Goal: Task Accomplishment & Management: Manage account settings

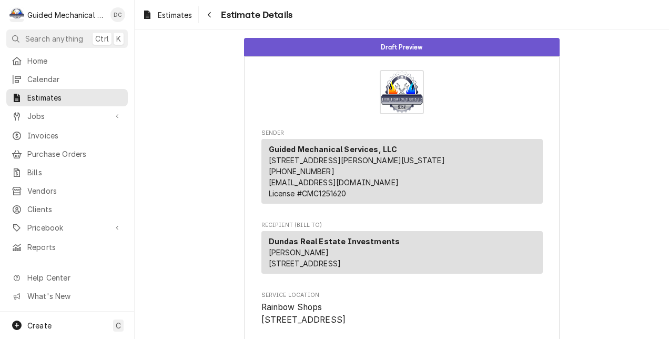
scroll to position [1135, 0]
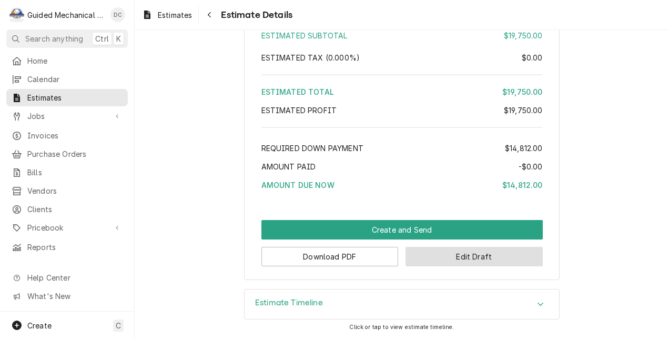
click at [420, 259] on button "Edit Draft" at bounding box center [473, 256] width 137 height 19
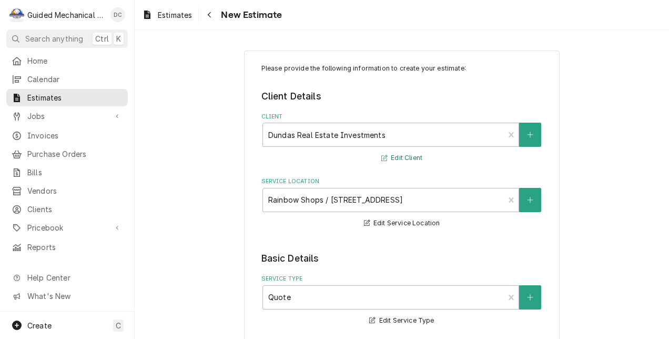
click at [411, 157] on button "Edit Client" at bounding box center [402, 157] width 44 height 13
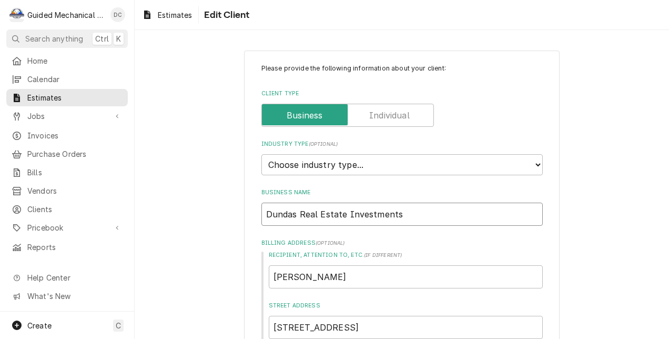
click at [405, 213] on input "Dundas Real Estate Investments" at bounding box center [401, 213] width 281 height 23
type textarea "x"
type input "Dundas Real Estate Investment"
type textarea "x"
type input "Dundas Real Estate Investmen"
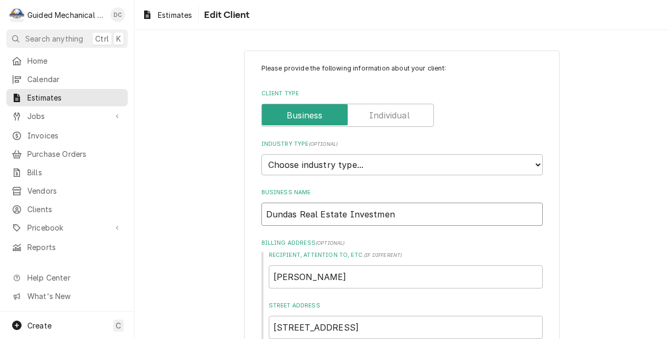
type textarea "x"
type input "Dundas Real Estate Investme"
type textarea "x"
type input "Dundas Real Estate Investm"
type textarea "x"
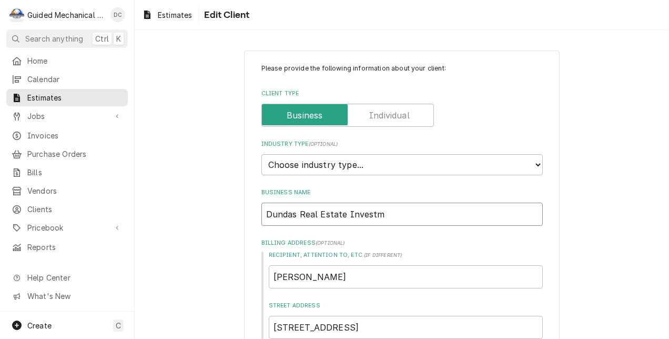
type input "Dundas Real Estate Invest"
type textarea "x"
type input "Dundas Real Estate Inves"
type textarea "x"
type input "Dundas Real Estate Inve"
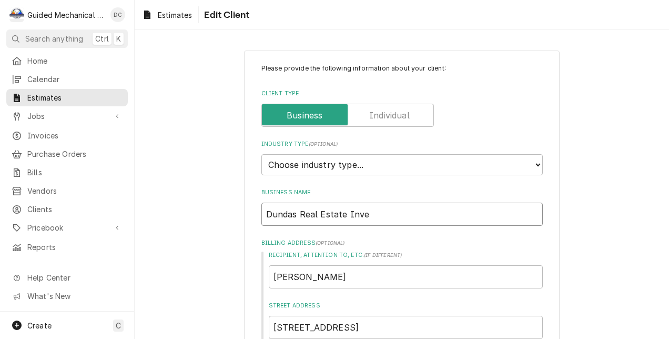
type textarea "x"
type input "Dundas Real Estate Inv"
type textarea "x"
type input "Dundas Real Estate I"
type textarea "x"
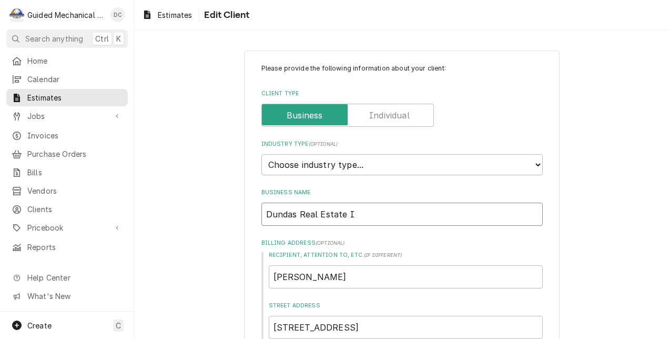
type input "Dundas Real Estate"
type textarea "x"
type input "Dundas Real Estate"
type textarea "x"
type input "Dundas Real Estat"
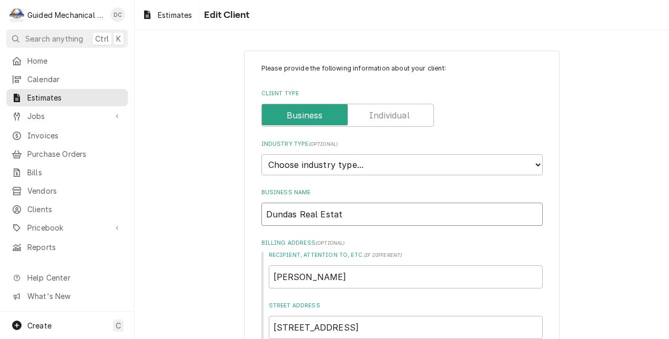
type textarea "x"
type input "Dundas Real Esta"
type textarea "x"
type input "Dundas Real Est"
type textarea "x"
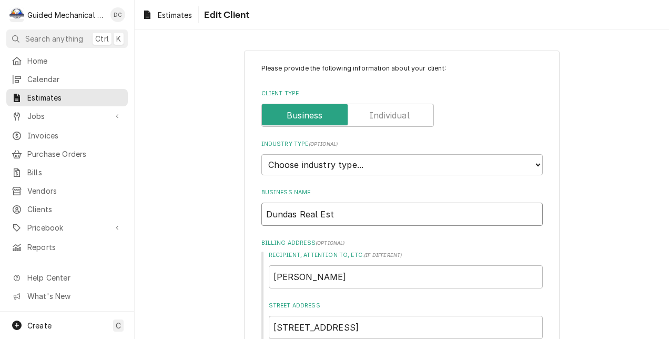
type input "Dundas Real Es"
type textarea "x"
type input "Dundas Real E"
type textarea "x"
type input "Dundas Real"
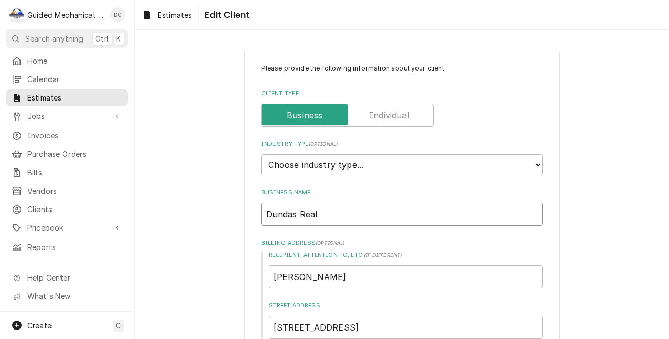
type textarea "x"
type input "Dundas Real"
type textarea "x"
type input "Dundas Rea"
type textarea "x"
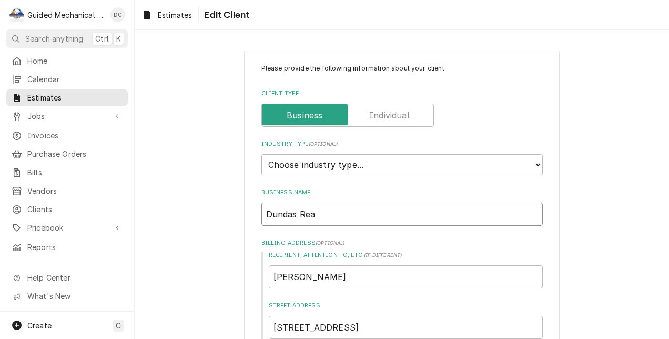
type input "Dundas Re"
type textarea "x"
type input "Dundas R"
type textarea "x"
type input "Dundas"
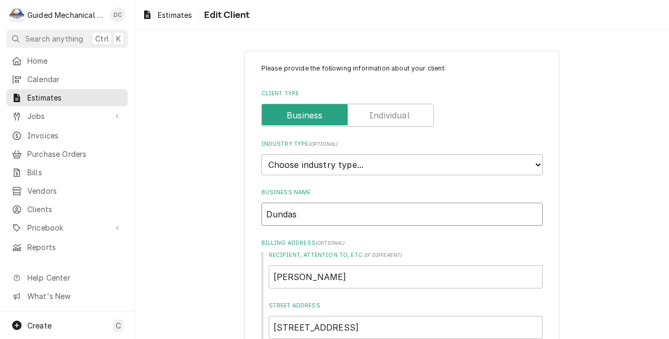
type textarea "x"
type input "Dund"
type textarea "x"
type input "Dun"
type textarea "x"
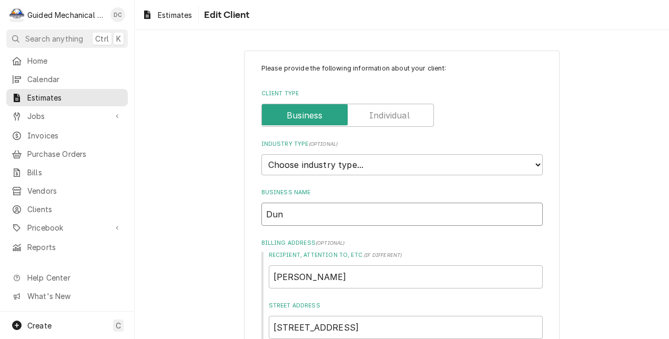
type input "Du"
type textarea "x"
type input "D"
type textarea "x"
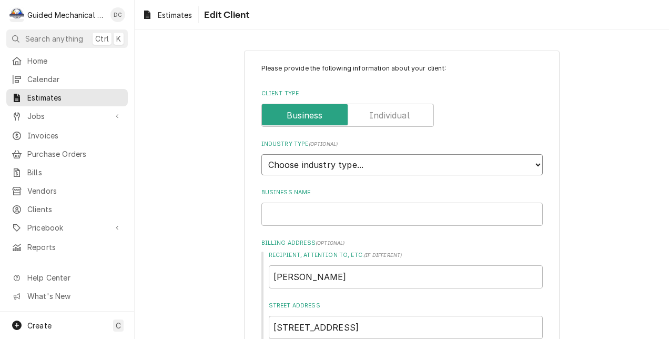
click at [413, 165] on select "Choose industry type... Residential Commercial Industrial Government" at bounding box center [401, 164] width 281 height 21
select select "2"
click at [261, 154] on select "Choose industry type... Residential Commercial Industrial Government" at bounding box center [401, 164] width 281 height 21
click at [401, 210] on input "Business Name" at bounding box center [401, 213] width 281 height 23
type textarea "x"
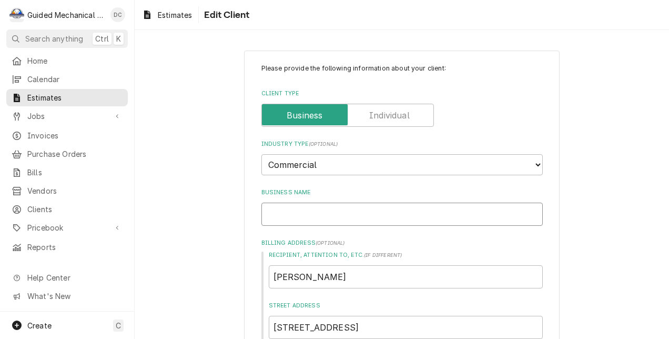
type input "F"
type textarea "x"
type input "Fi"
type textarea "x"
type input "Fie"
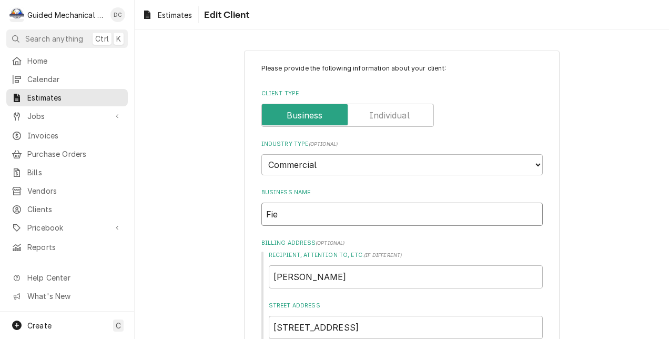
type textarea "x"
type input "Fies"
type textarea "x"
type input "Fiest"
type textarea "x"
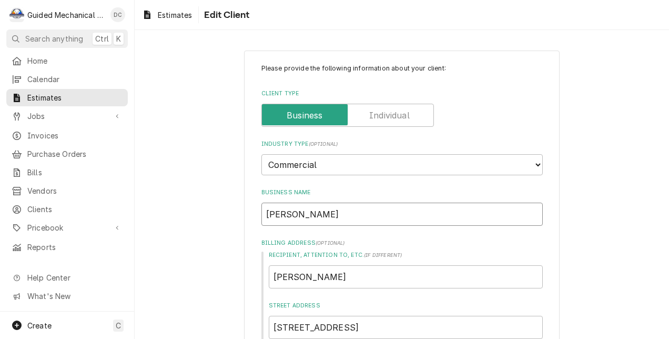
type input "Fiesta"
type textarea "x"
type input "Fiesta"
type textarea "x"
type input "Fiesta P"
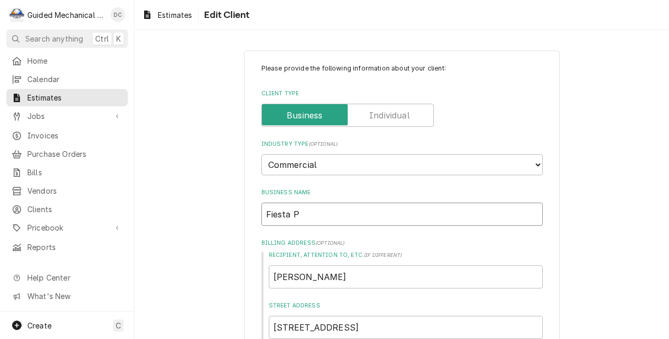
type textarea "x"
type input "Fiesta Pl"
type textarea "x"
type input "Fiesta Pla"
type textarea "x"
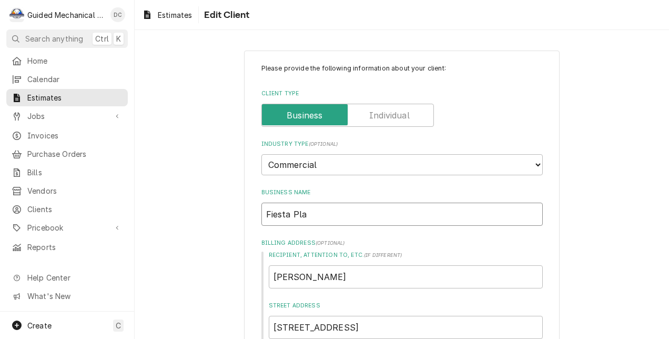
type input "Fiesta Plaz"
type textarea "x"
type input "Fiesta Plaza"
type textarea "x"
type input "Fiesta Plaza"
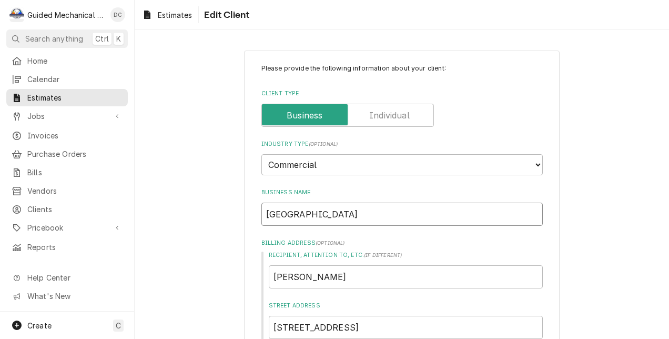
type textarea "x"
type input "Fiesta Plaza L"
type textarea "x"
type input "Fiesta Plaza LL"
type textarea "x"
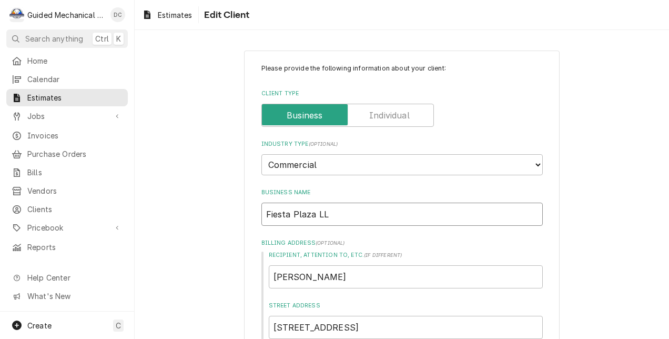
type input "Fiesta Plaza LLC"
type textarea "x"
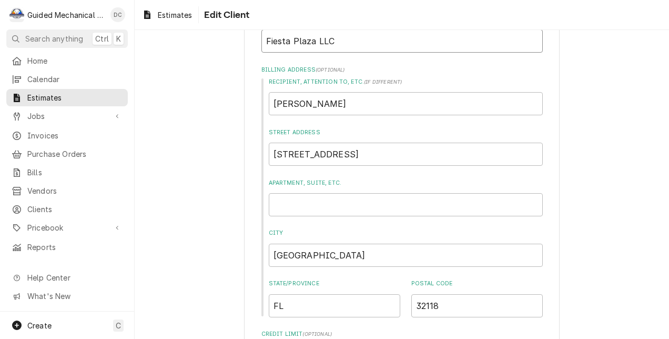
scroll to position [188, 0]
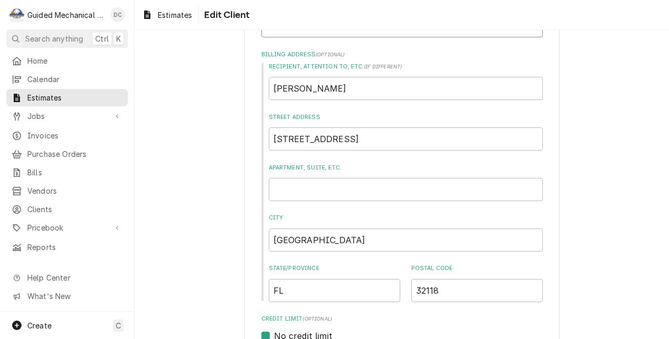
type input "Fiesta Plaza LLC"
click at [495, 187] on input "Apartment, Suite, etc." at bounding box center [406, 189] width 274 height 23
type textarea "x"
type input "s"
type textarea "x"
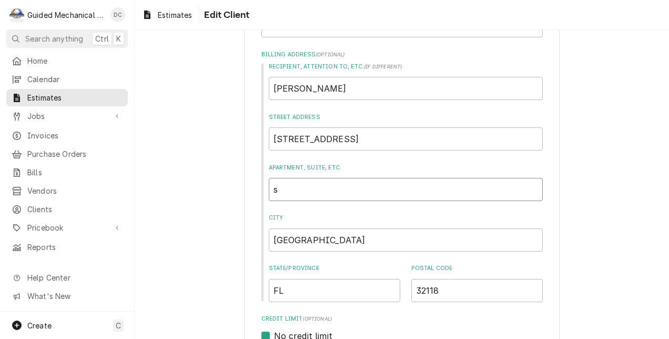
type input "su"
type textarea "x"
type input "sui"
type textarea "x"
type input "suit"
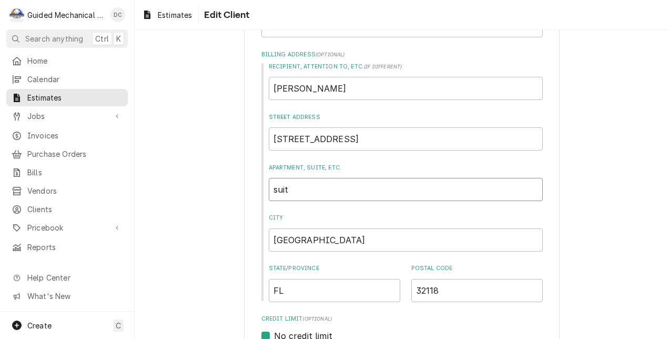
type textarea "x"
type input "suite"
type textarea "x"
type input "suite"
type textarea "x"
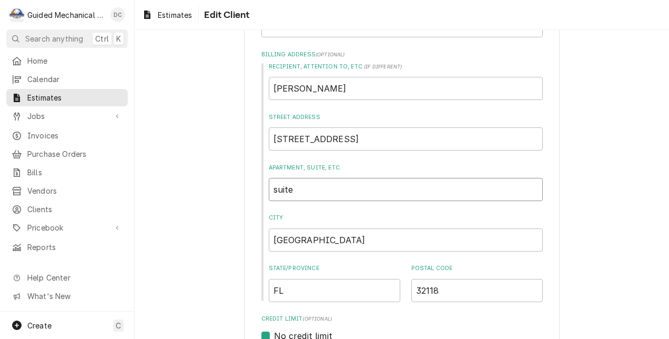
type input "suite 2"
type textarea "x"
type input "suite 20"
type textarea "x"
type input "suite 201"
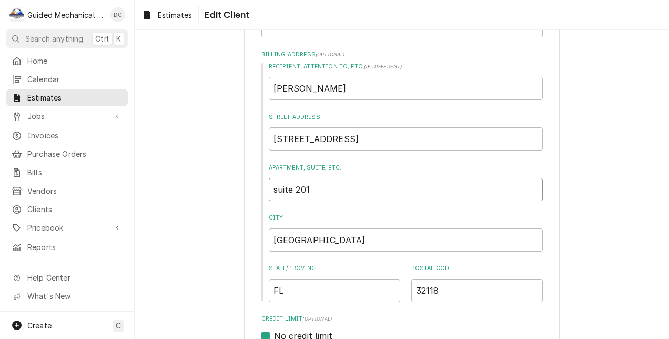
type textarea "x"
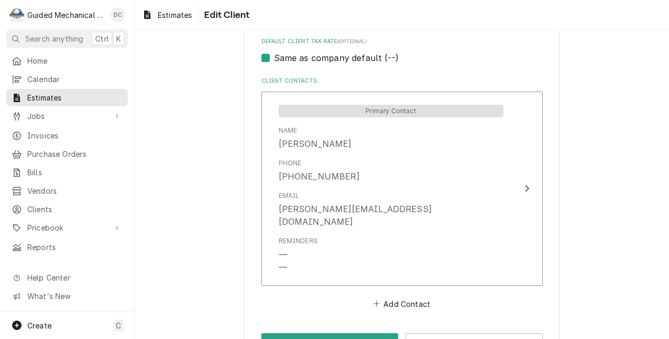
scroll to position [731, 0]
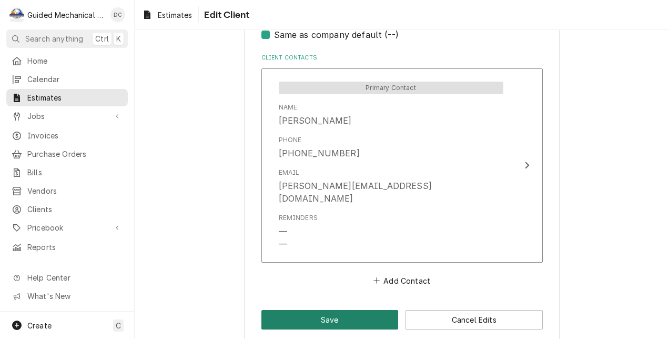
type input "suite 201"
click at [373, 310] on button "Save" at bounding box center [329, 319] width 137 height 19
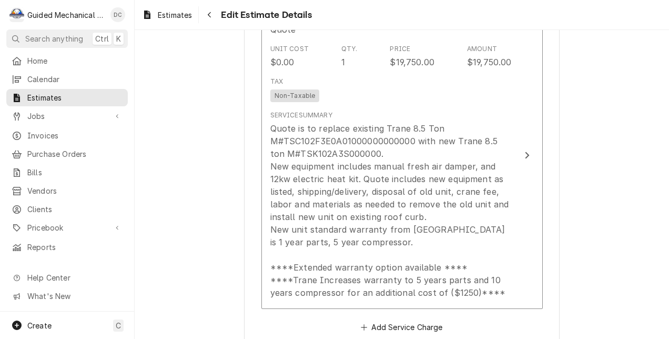
scroll to position [1046, 0]
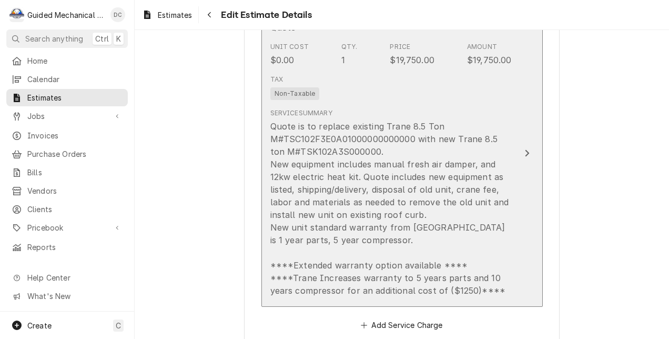
click at [524, 157] on icon "Update Line Item" at bounding box center [526, 153] width 5 height 8
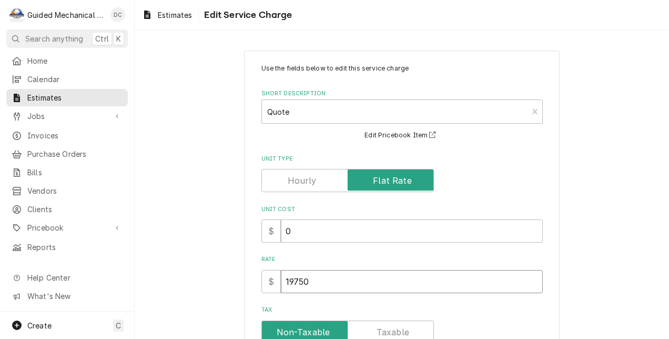
click at [314, 276] on input "19750" at bounding box center [412, 281] width 262 height 23
type textarea "x"
type input "1975"
type textarea "x"
type input "197"
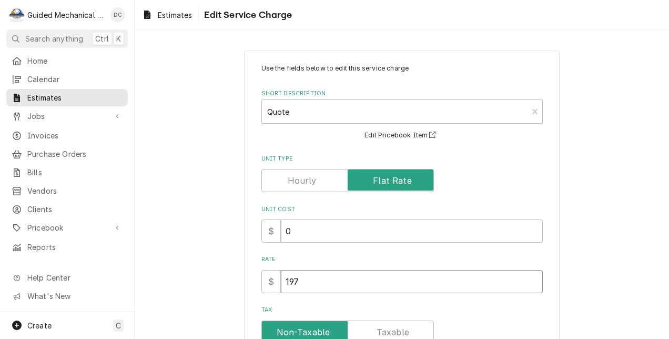
type textarea "x"
type input "19"
type textarea "x"
type input "1"
type textarea "x"
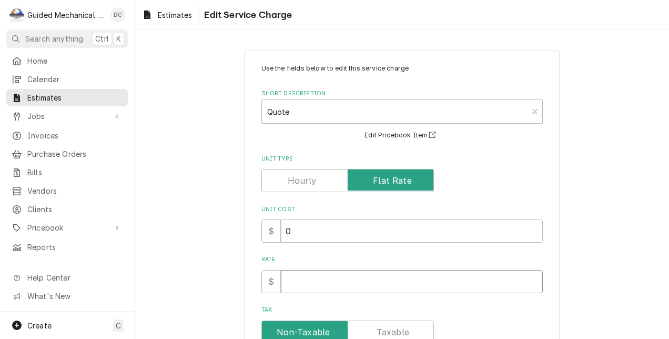
type textarea "x"
type input "2"
type textarea "x"
type input "21"
type textarea "x"
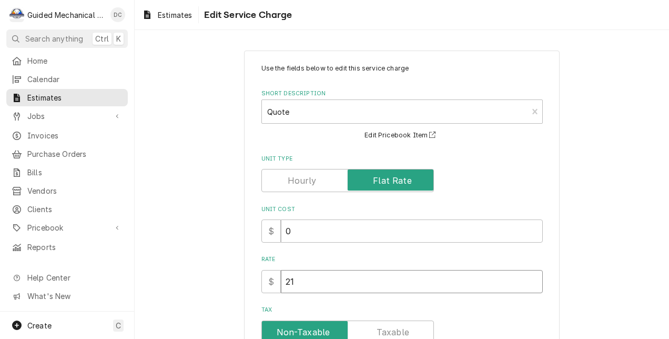
type input "215"
type textarea "x"
type input "2150"
type textarea "x"
type input "21500"
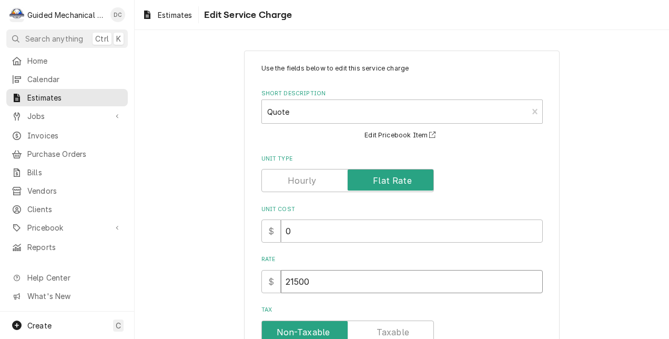
type textarea "x"
type input "2150"
type textarea "x"
type input "215"
type textarea "x"
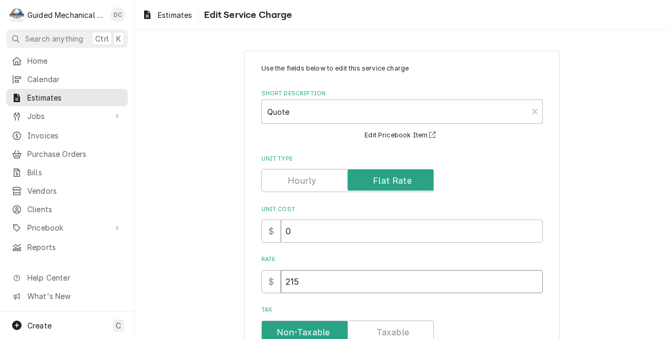
type input "21"
type textarea "x"
type input "216"
type textarea "x"
type input "2165"
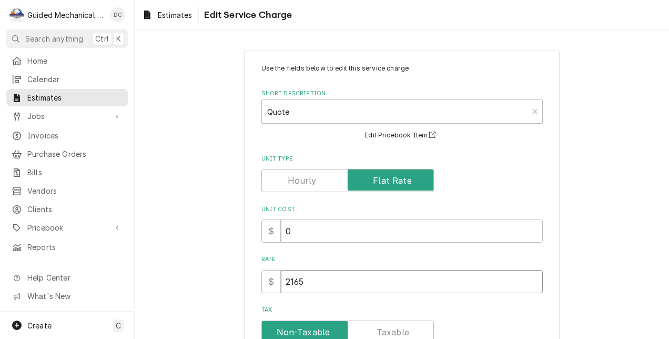
type textarea "x"
type input "21650"
type textarea "x"
type input "2165"
type textarea "x"
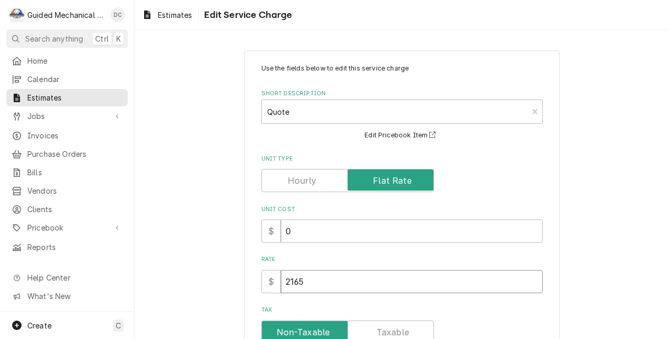
type input "216"
type textarea "x"
type input "21"
type textarea "x"
type input "214"
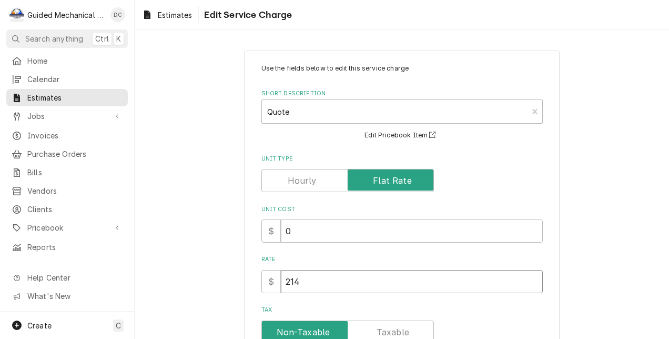
type textarea "x"
type input "2149"
type textarea "x"
type input "21497"
type textarea "x"
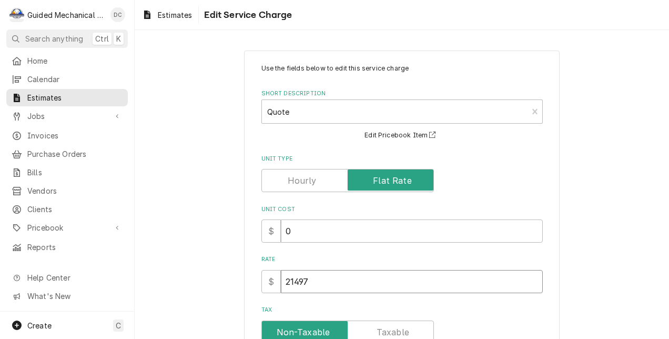
type input "21497"
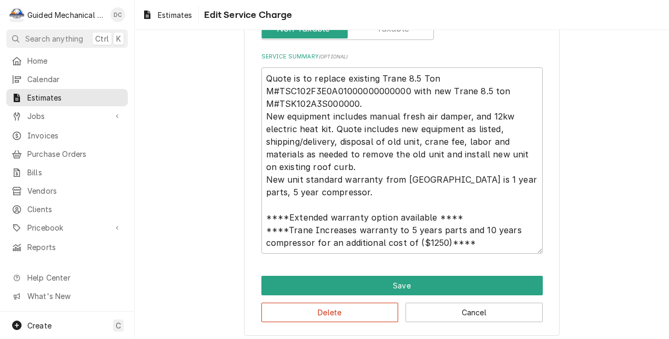
scroll to position [310, 0]
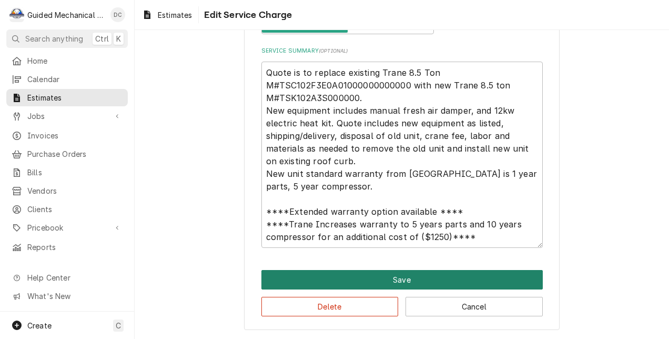
click at [522, 278] on button "Save" at bounding box center [401, 279] width 281 height 19
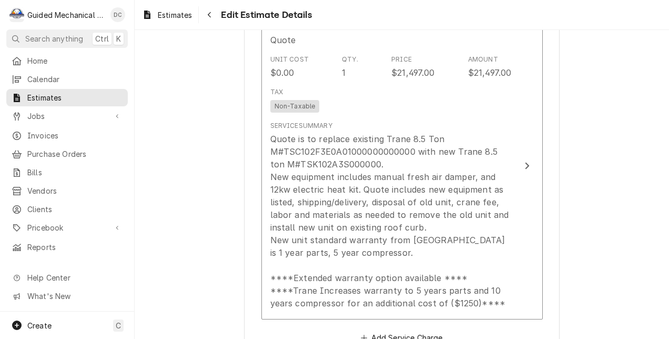
scroll to position [1034, 0]
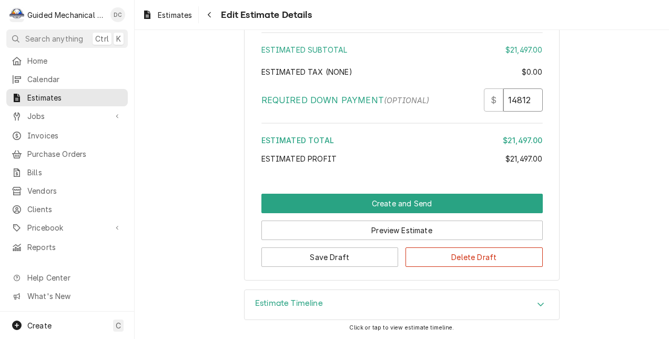
scroll to position [0, 14]
drag, startPoint x: 501, startPoint y: 98, endPoint x: 551, endPoint y: 106, distance: 50.7
click at [525, 98] on input "14812.00" at bounding box center [522, 99] width 39 height 23
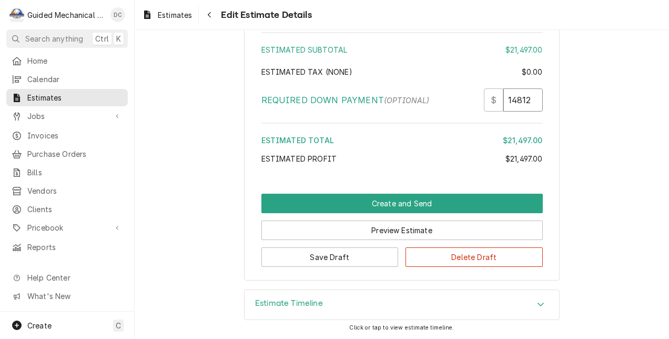
type textarea "x"
type input "1481.00"
type textarea "x"
type input "148.00"
type textarea "x"
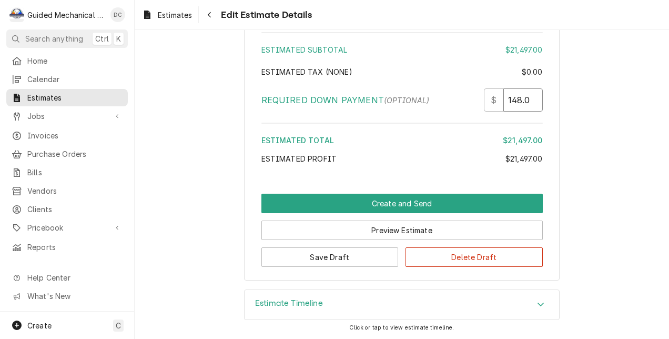
type input "14.00"
type textarea "x"
type input "1.00"
type textarea "x"
type input ".00"
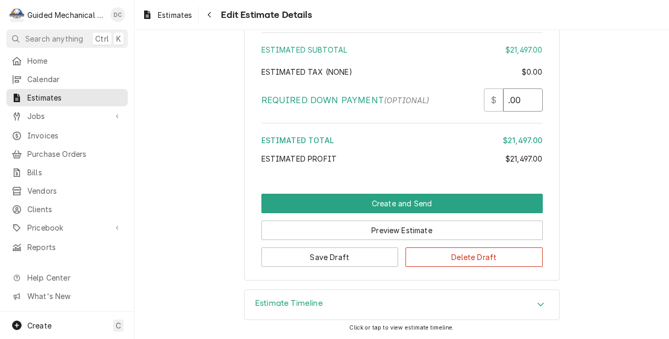
type textarea "x"
type input "1.00"
type textarea "x"
type input "15.00"
type textarea "x"
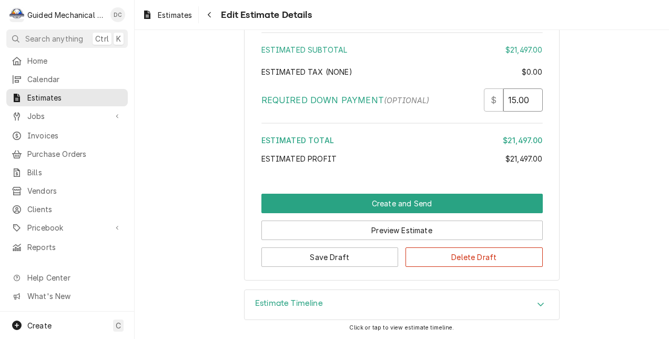
type input "150.00"
type textarea "x"
type input "1500.00"
type textarea "x"
type input "15000.00"
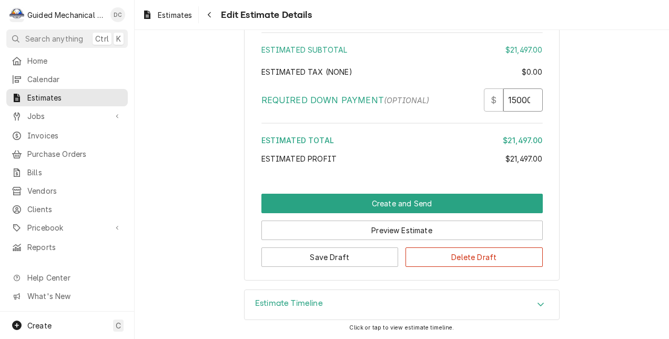
scroll to position [0, 3]
type textarea "x"
type input "1500.00"
type textarea "x"
type input "150.00"
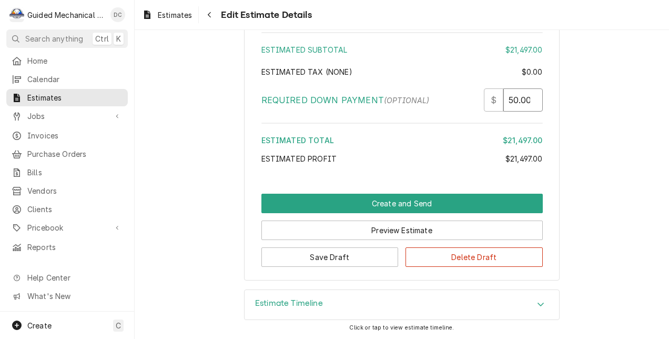
type textarea "x"
type input "15.00"
type textarea "x"
type input "1.00"
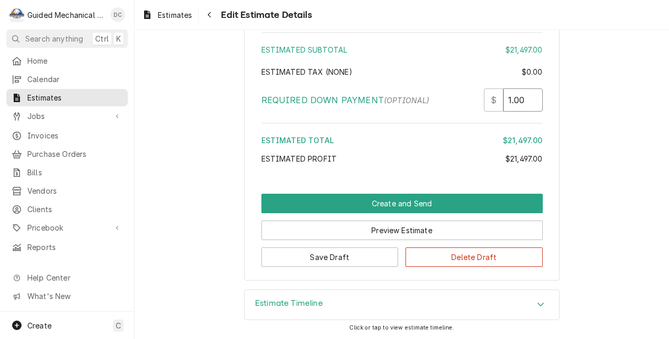
type textarea "x"
type input ".00"
type textarea "x"
type input "1.00"
type textarea "x"
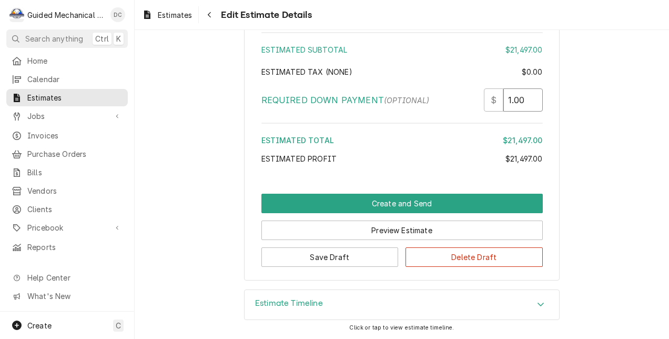
type input "16.00"
type textarea "x"
type input "16.00"
drag, startPoint x: 502, startPoint y: 101, endPoint x: 565, endPoint y: 101, distance: 62.6
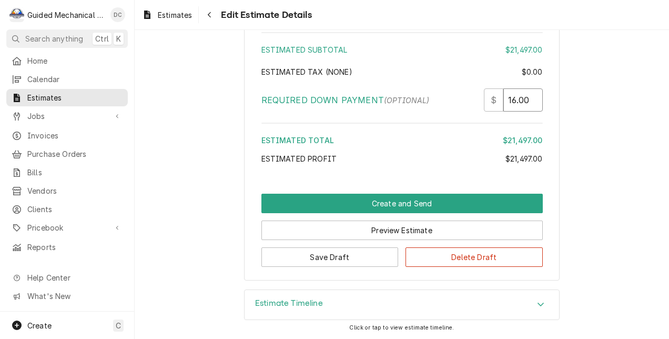
type textarea "x"
type input "1"
type textarea "x"
type input "13"
type textarea "x"
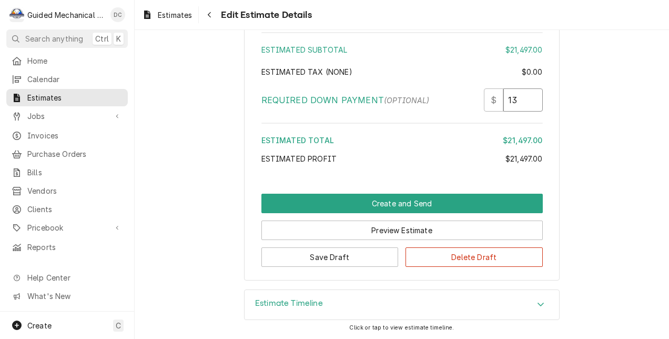
type input "139"
type textarea "x"
click at [523, 94] on input "13973" at bounding box center [522, 99] width 39 height 23
click at [359, 254] on button "Save Draft" at bounding box center [329, 256] width 137 height 19
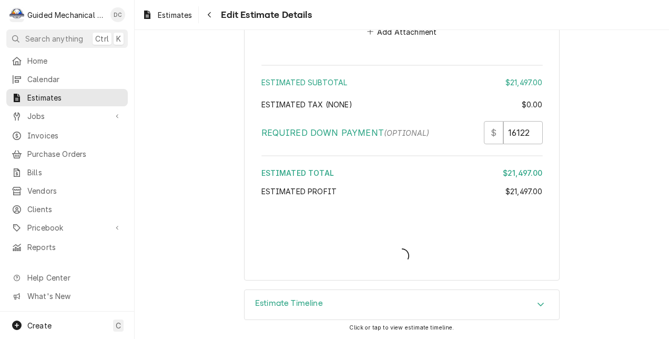
scroll to position [1678, 0]
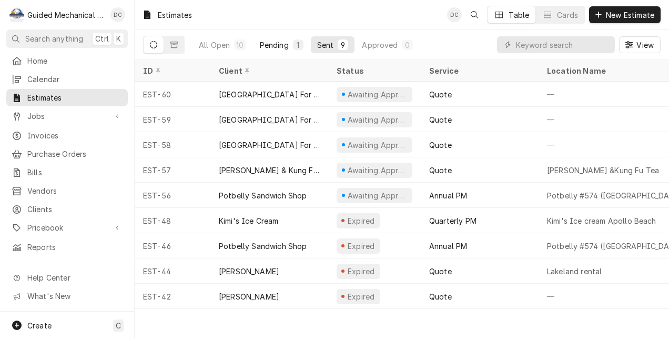
click at [279, 36] on button "Pending 1" at bounding box center [281, 44] width 56 height 17
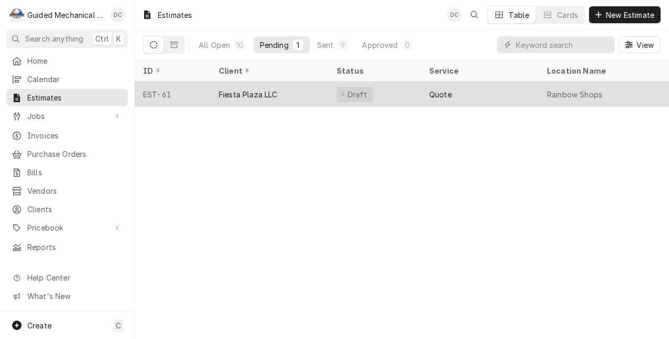
click at [491, 92] on div "Quote" at bounding box center [480, 93] width 118 height 25
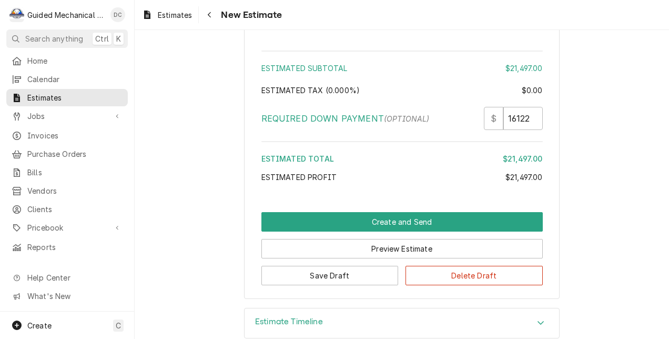
scroll to position [1712, 0]
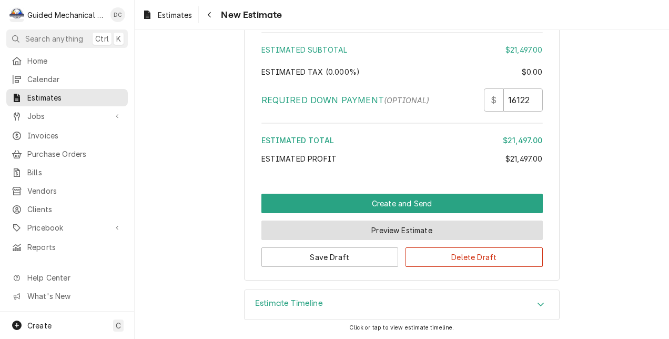
click at [394, 232] on button "Preview Estimate" at bounding box center [401, 229] width 281 height 19
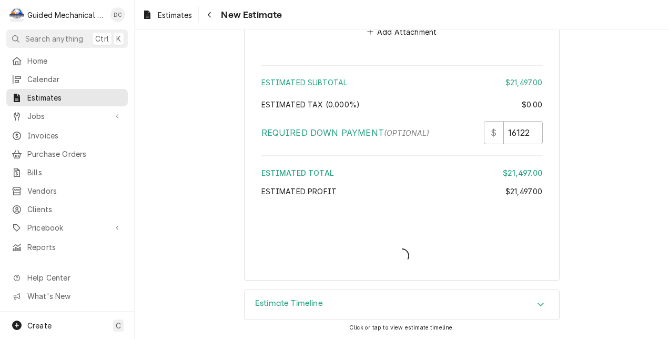
scroll to position [1678, 0]
type textarea "x"
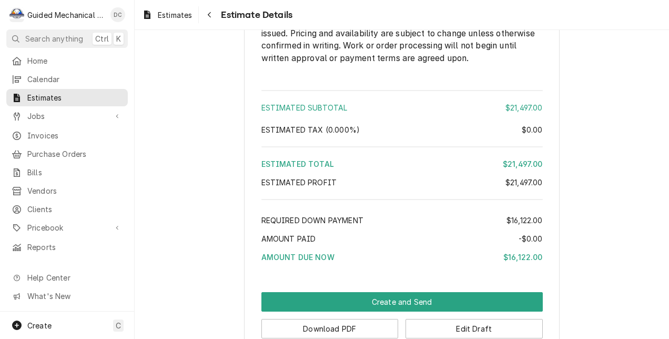
scroll to position [1135, 0]
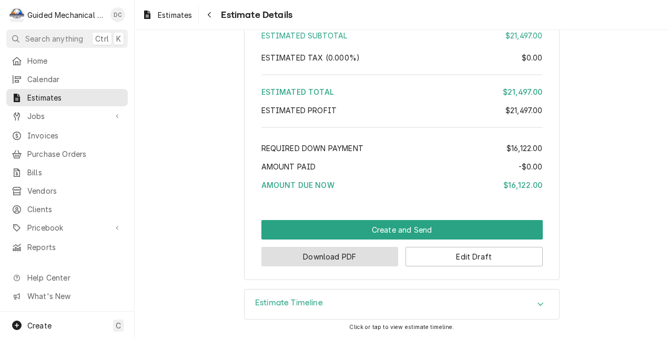
click at [376, 260] on button "Download PDF" at bounding box center [329, 256] width 137 height 19
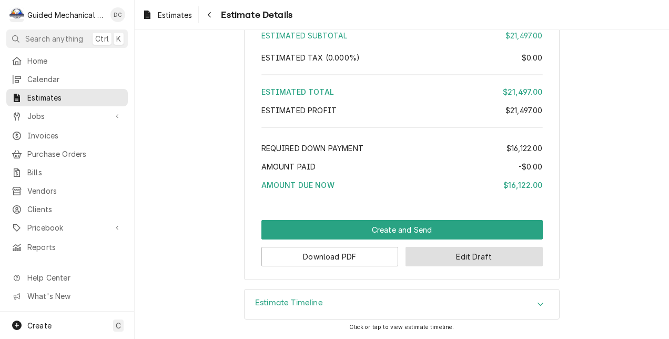
click at [465, 259] on button "Edit Draft" at bounding box center [473, 256] width 137 height 19
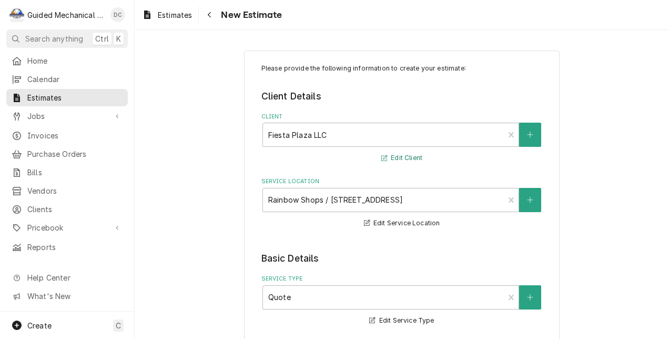
click at [406, 154] on button "Edit Client" at bounding box center [402, 157] width 44 height 13
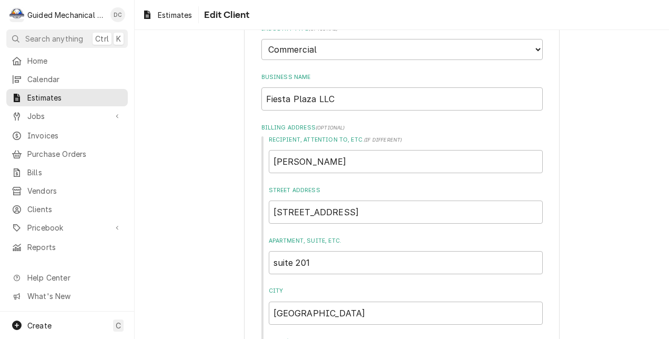
scroll to position [137, 0]
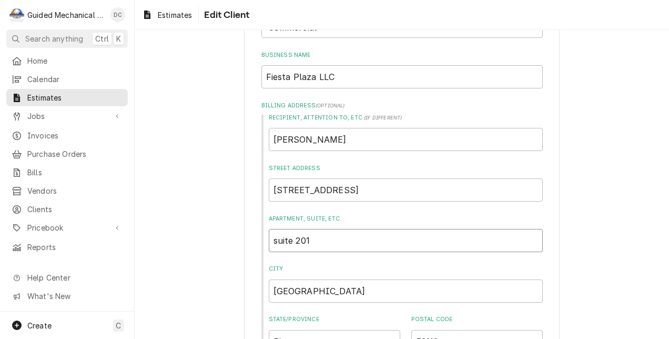
click at [399, 239] on input "suite 201" at bounding box center [406, 240] width 274 height 23
type textarea "x"
type input "suite 20"
type textarea "x"
type input "suite 2"
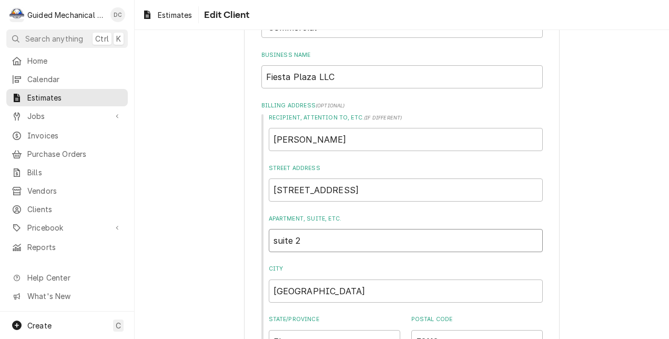
type textarea "x"
type input "suite"
type textarea "x"
type input "suite"
type textarea "x"
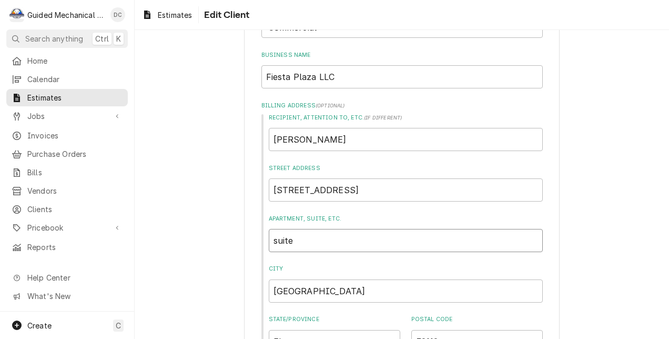
type input "suit"
type textarea "x"
type input "sui"
type textarea "x"
type input "su"
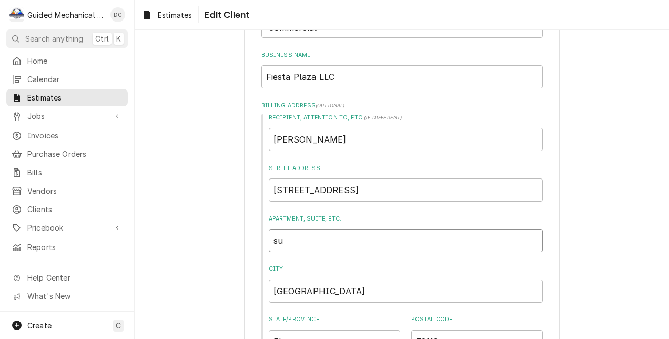
type textarea "x"
type input "s"
type textarea "x"
click at [409, 190] on input "[STREET_ADDRESS]" at bounding box center [406, 189] width 274 height 23
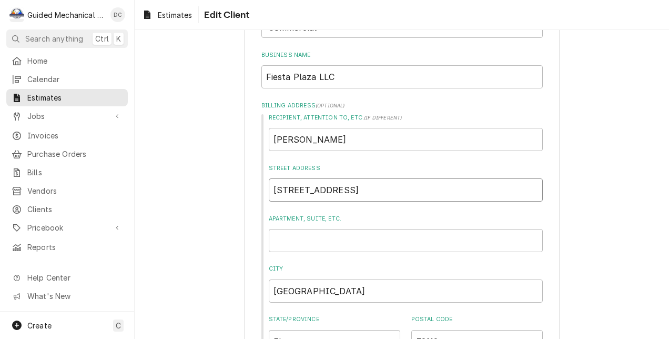
type textarea "x"
type input "[STREET_ADDRESS]"
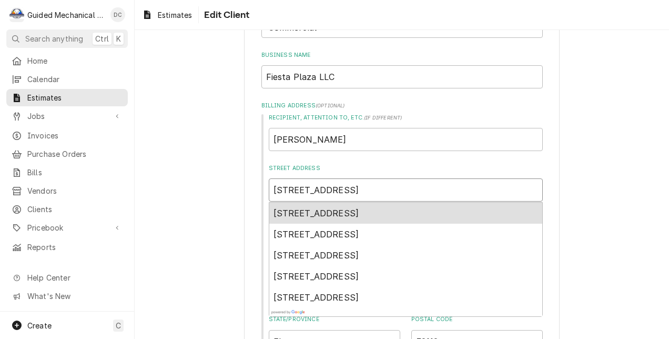
type textarea "x"
type input "[STREET_ADDRESS]"
type textarea "x"
type input "[STREET_ADDRESS] su"
type textarea "x"
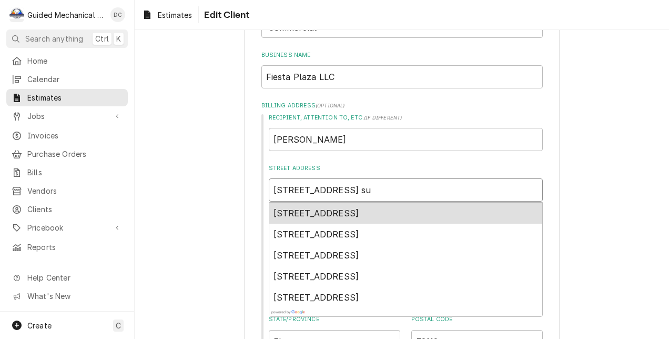
type input "[STREET_ADDRESS]"
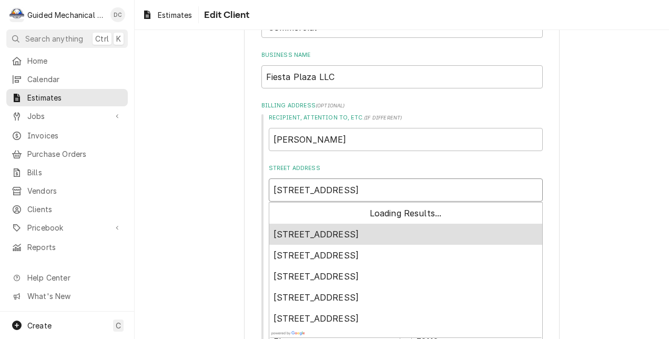
type textarea "x"
type input "[STREET_ADDRESS]"
type textarea "x"
type input "[STREET_ADDRESS]"
type textarea "x"
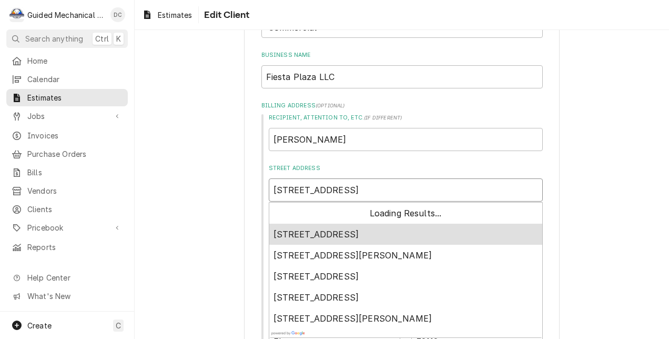
type input "[STREET_ADDRESS]"
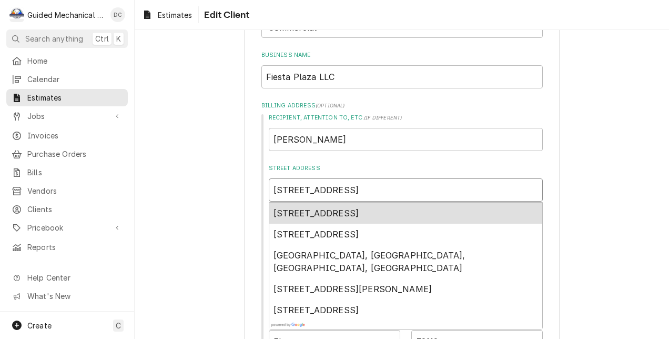
type textarea "x"
type input "[STREET_ADDRESS]"
type textarea "x"
type input "[STREET_ADDRESS]"
type textarea "x"
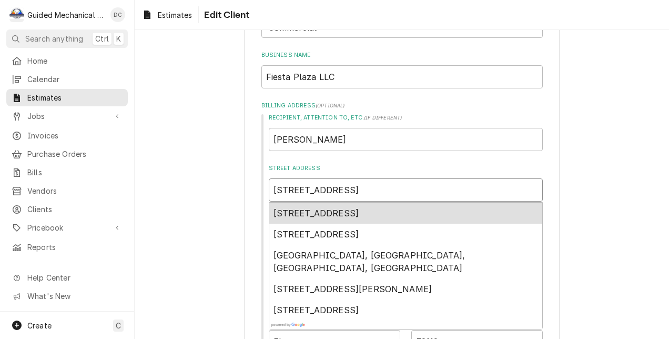
type input "[STREET_ADDRESS]"
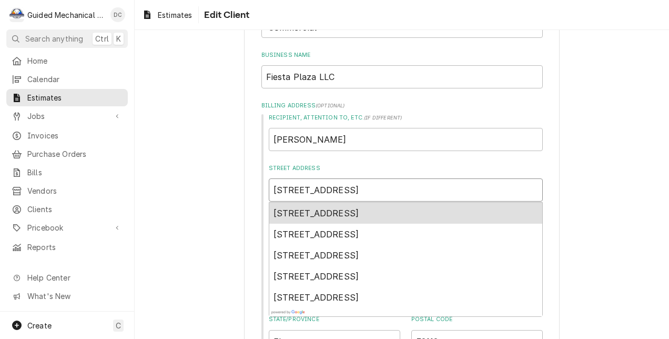
click at [342, 190] on input "[STREET_ADDRESS]" at bounding box center [406, 189] width 274 height 23
type textarea "x"
type input "[STREET_ADDRESS]"
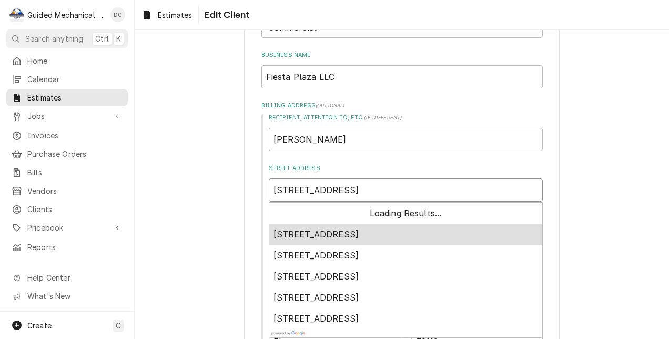
type textarea "x"
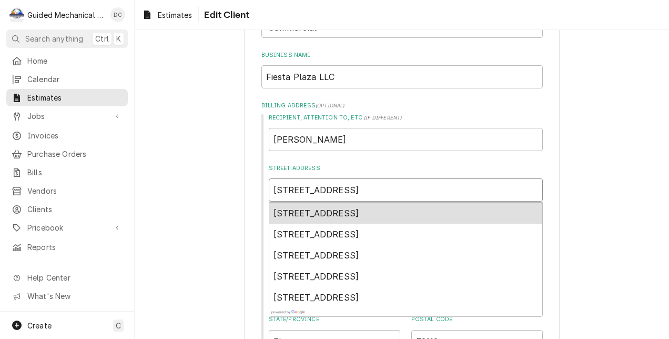
type input "[STREET_ADDRESS]"
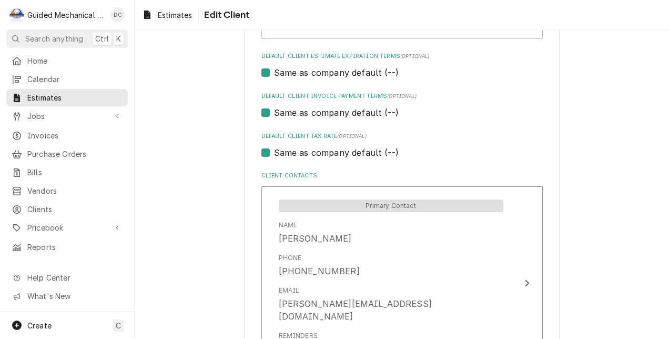
scroll to position [731, 0]
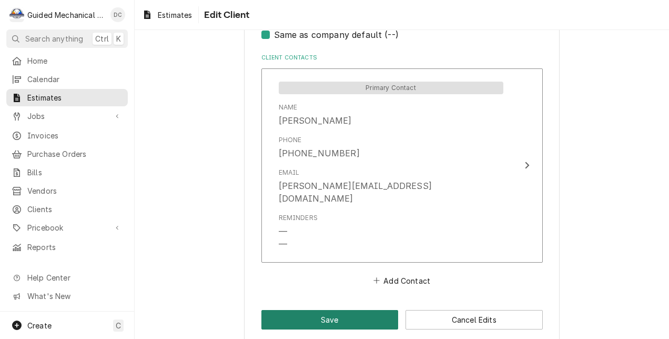
click at [378, 310] on button "Save" at bounding box center [329, 319] width 137 height 19
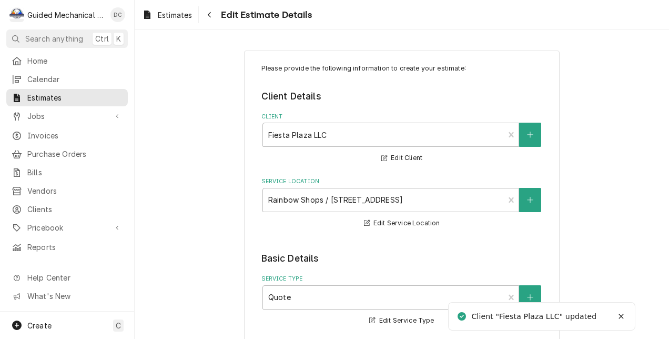
type textarea "x"
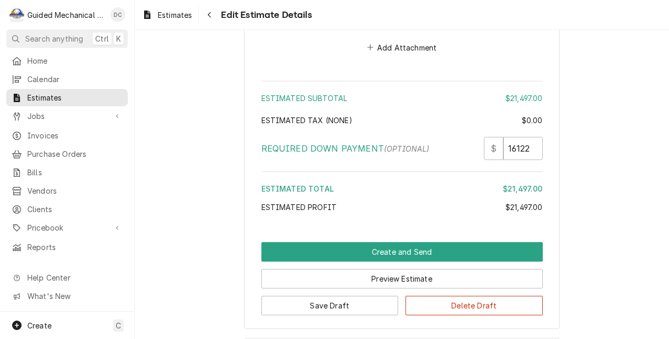
scroll to position [1669, 0]
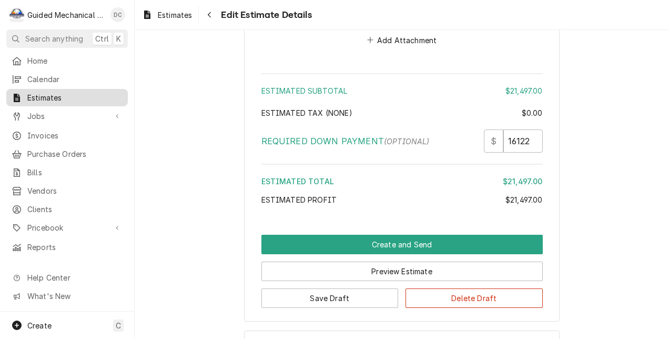
click at [92, 95] on span "Estimates" at bounding box center [74, 97] width 95 height 11
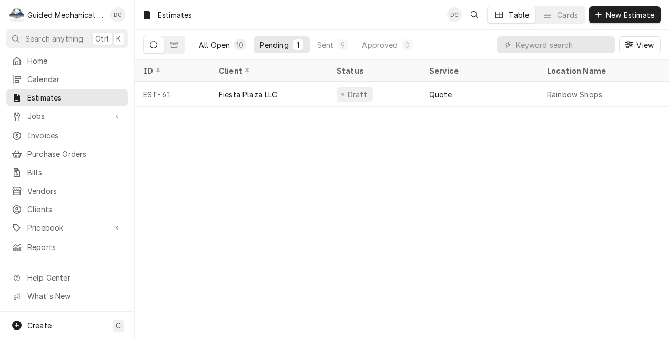
click at [217, 39] on button "All Open 10" at bounding box center [222, 44] width 60 height 17
